Goal: Check status: Check status

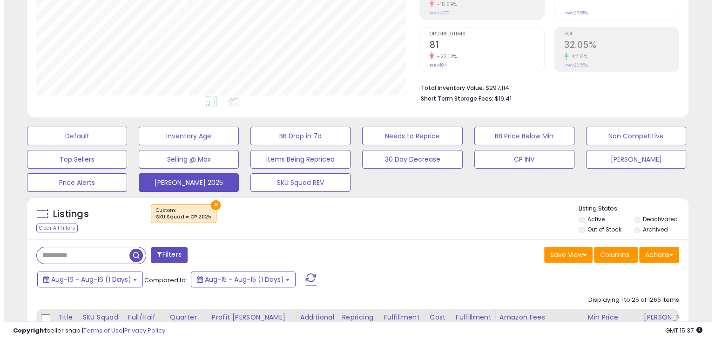
scroll to position [182, 0]
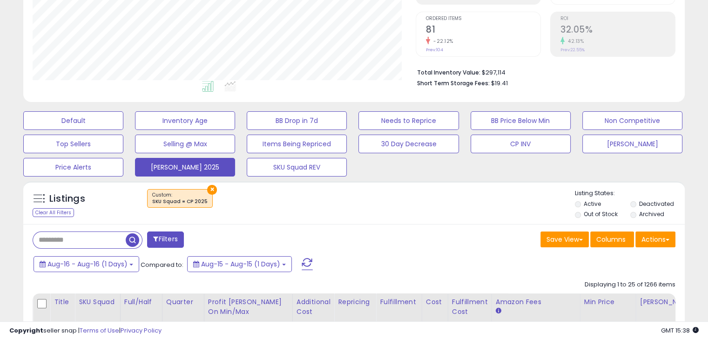
click at [307, 263] on span at bounding box center [307, 264] width 11 height 12
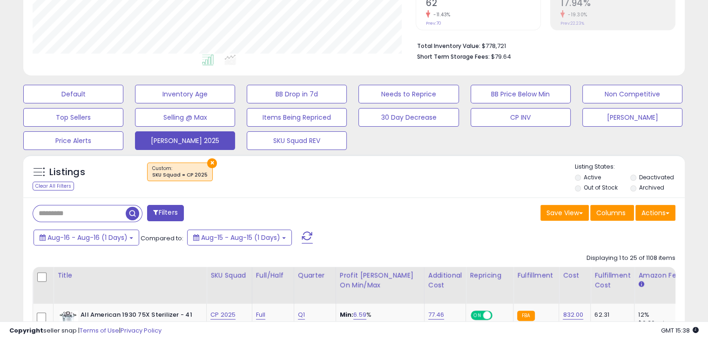
scroll to position [210, 0]
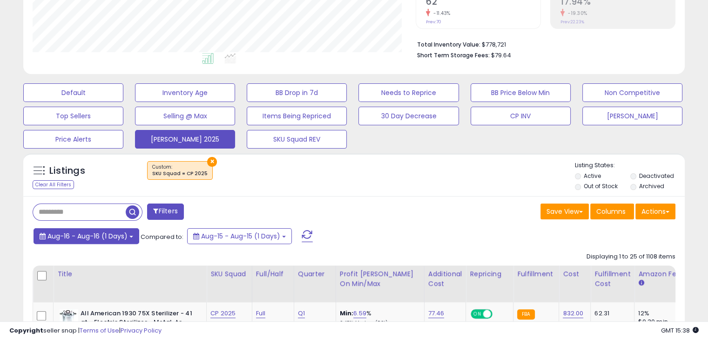
click at [126, 241] on button "Aug-16 - Aug-16 (1 Days)" at bounding box center [87, 236] width 106 height 16
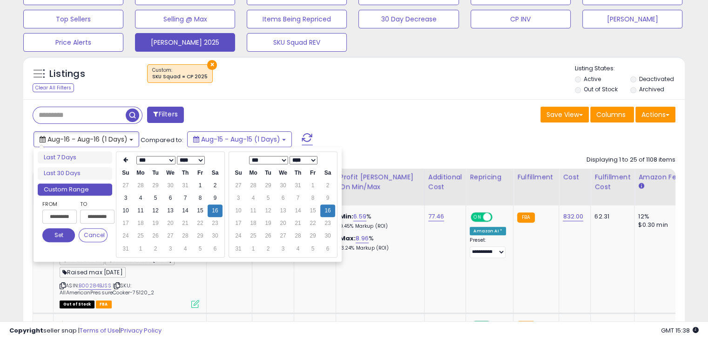
scroll to position [307, 0]
type input "**********"
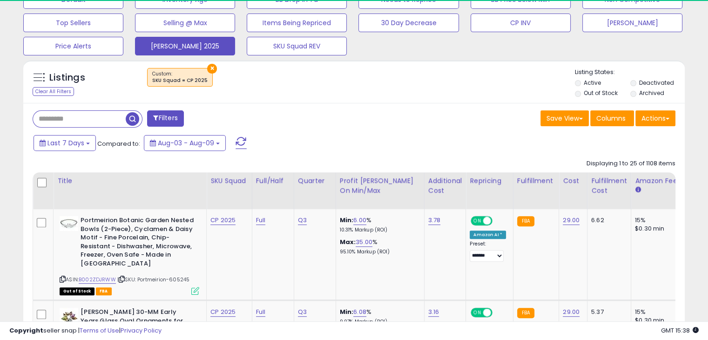
scroll to position [279, 0]
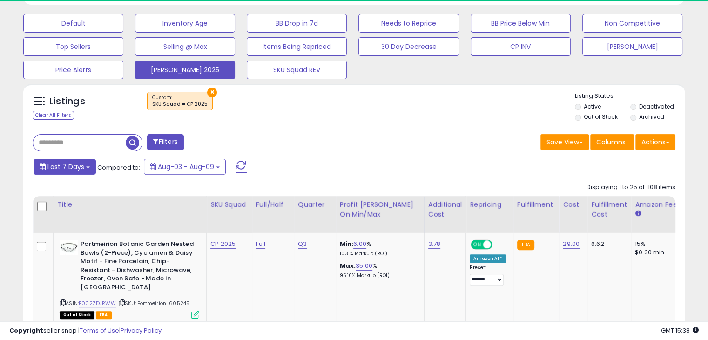
click at [83, 168] on button "Last 7 Days" at bounding box center [65, 167] width 62 height 16
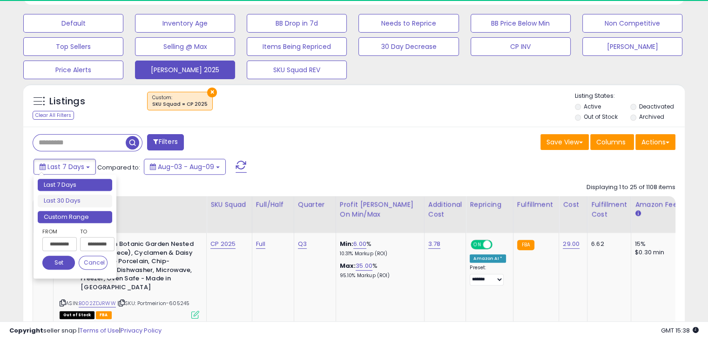
click at [88, 218] on li "Custom Range" at bounding box center [75, 217] width 74 height 13
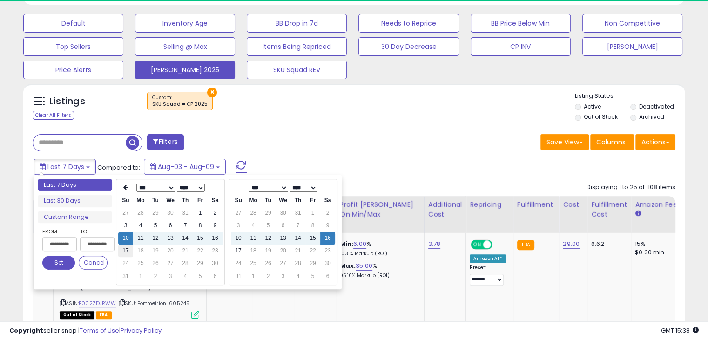
type input "**********"
click at [124, 249] on td "17" at bounding box center [125, 250] width 15 height 13
type input "**********"
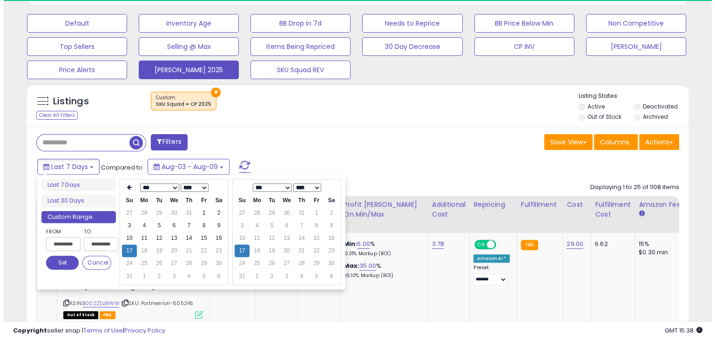
scroll to position [190, 383]
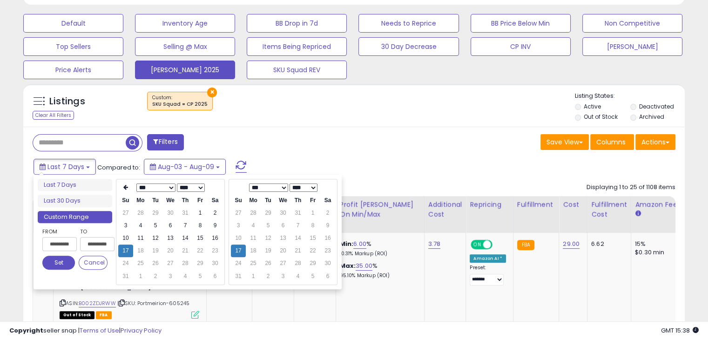
click at [58, 263] on button "Set" at bounding box center [58, 263] width 33 height 14
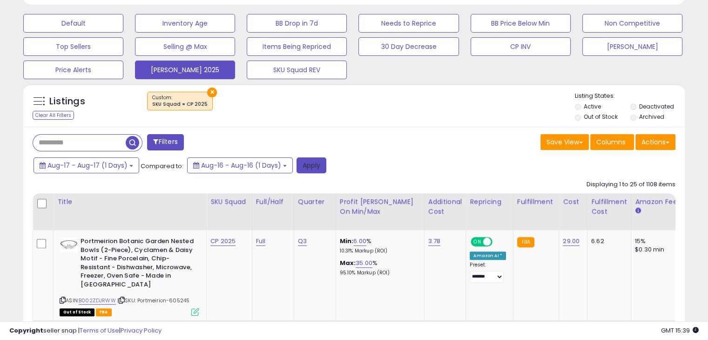
click at [302, 166] on button "Apply" at bounding box center [312, 165] width 30 height 16
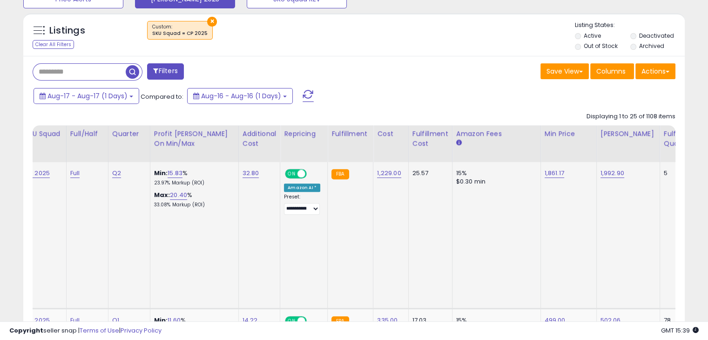
scroll to position [0, 0]
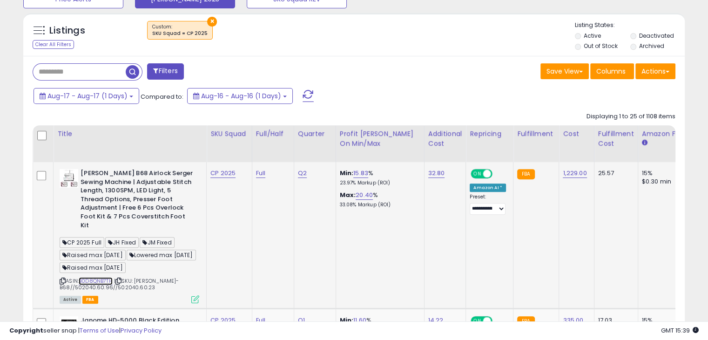
click at [95, 277] on link "B0D8QNB7TH" at bounding box center [96, 281] width 34 height 8
